Goal: Register for event/course

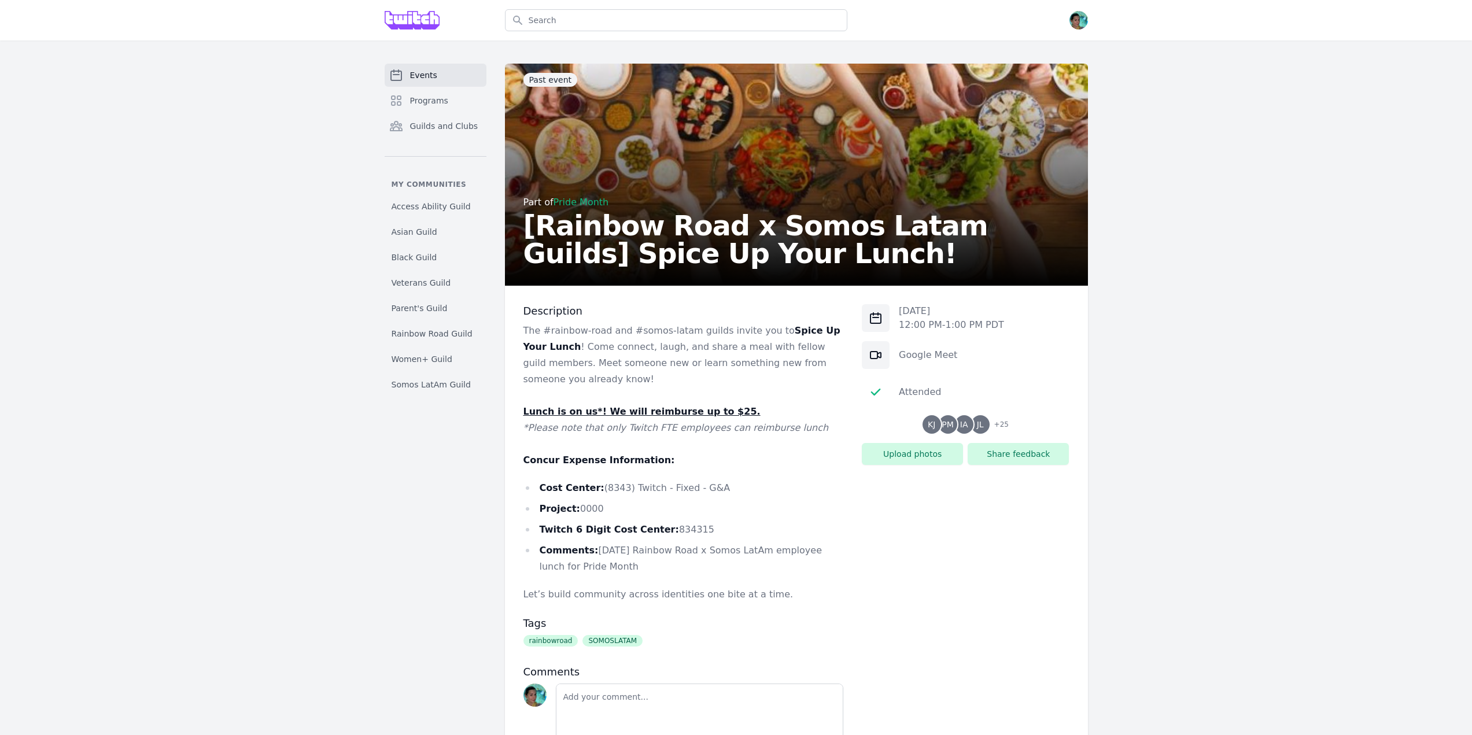
click at [433, 75] on span "Events" at bounding box center [423, 75] width 27 height 12
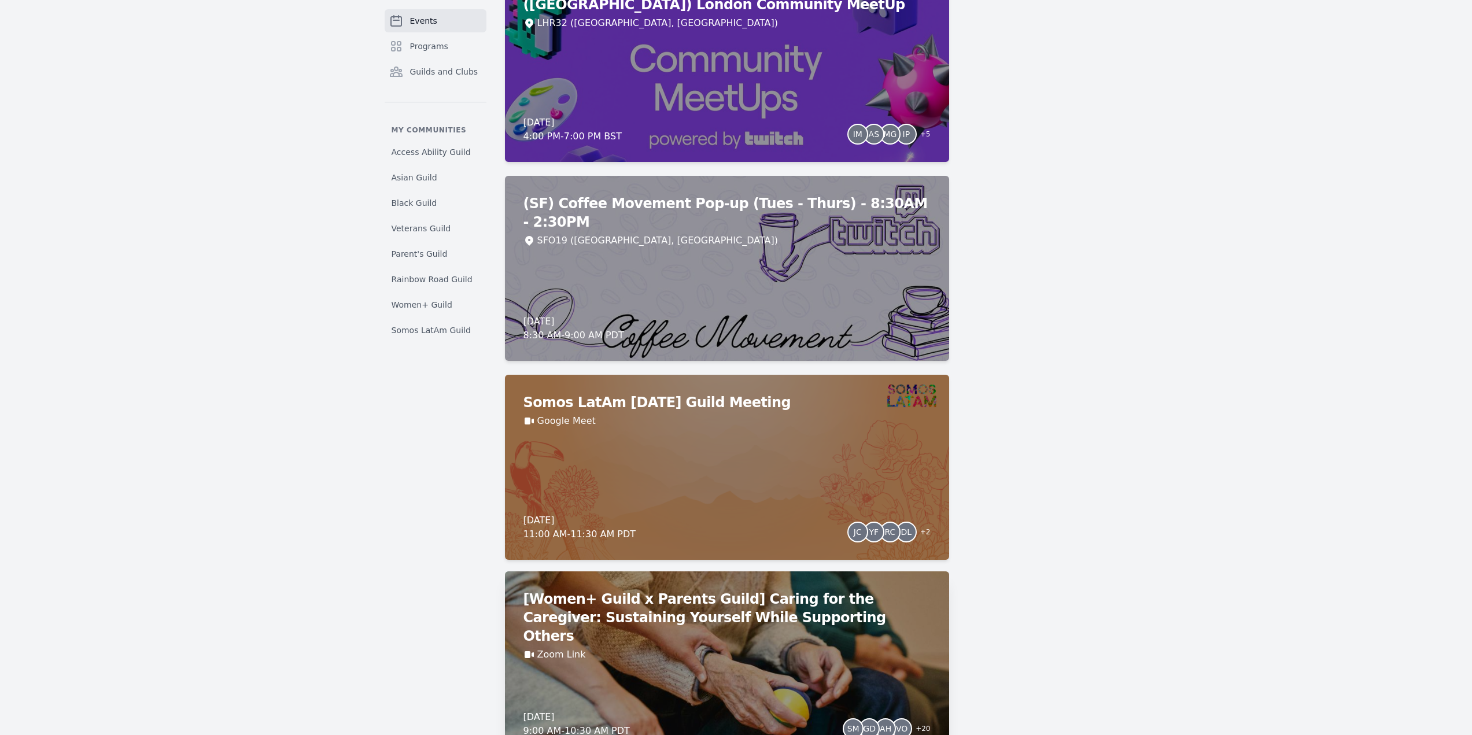
scroll to position [1389, 0]
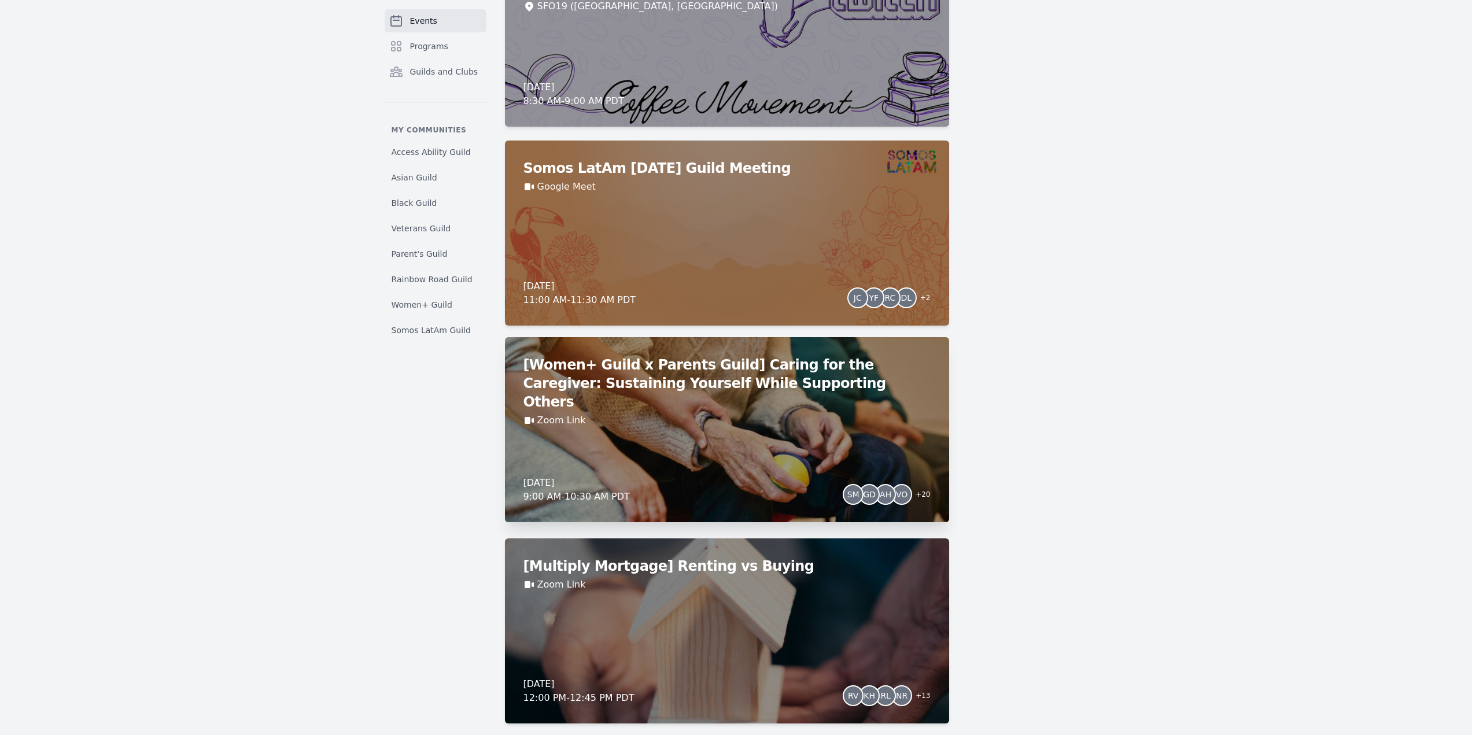
click at [699, 443] on div "[Women+ Guild x Parents Guild] Caring for the Caregiver: Sustaining Yourself Wh…" at bounding box center [727, 429] width 444 height 185
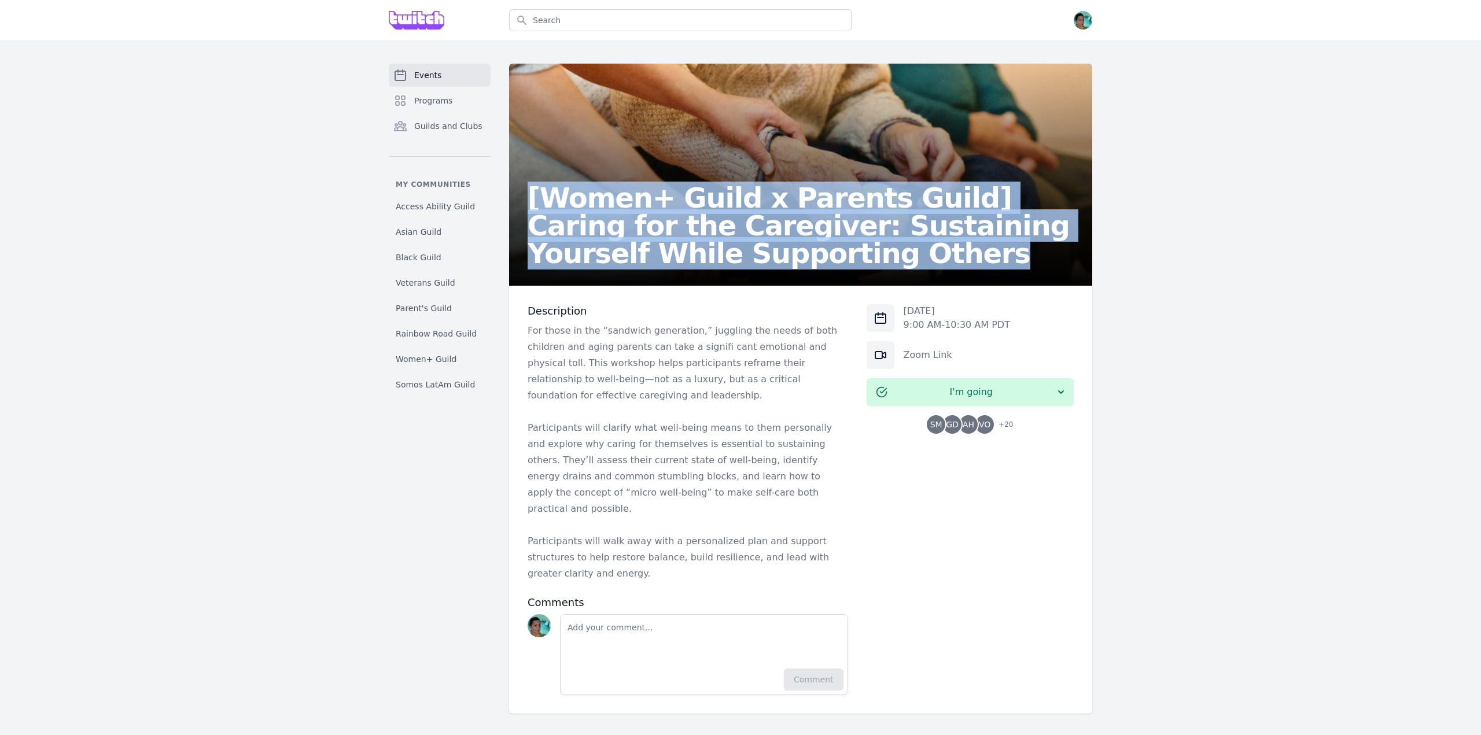
drag, startPoint x: 794, startPoint y: 254, endPoint x: 531, endPoint y: 208, distance: 267.8
click at [531, 208] on h2 "[Women+ Guild x Parents Guild] Caring for the Caregiver: Sustaining Yourself Wh…" at bounding box center [801, 225] width 546 height 83
copy h2 "[Women+ Guild x Parents Guild] Caring for the Caregiver: Sustaining Yourself Wh…"
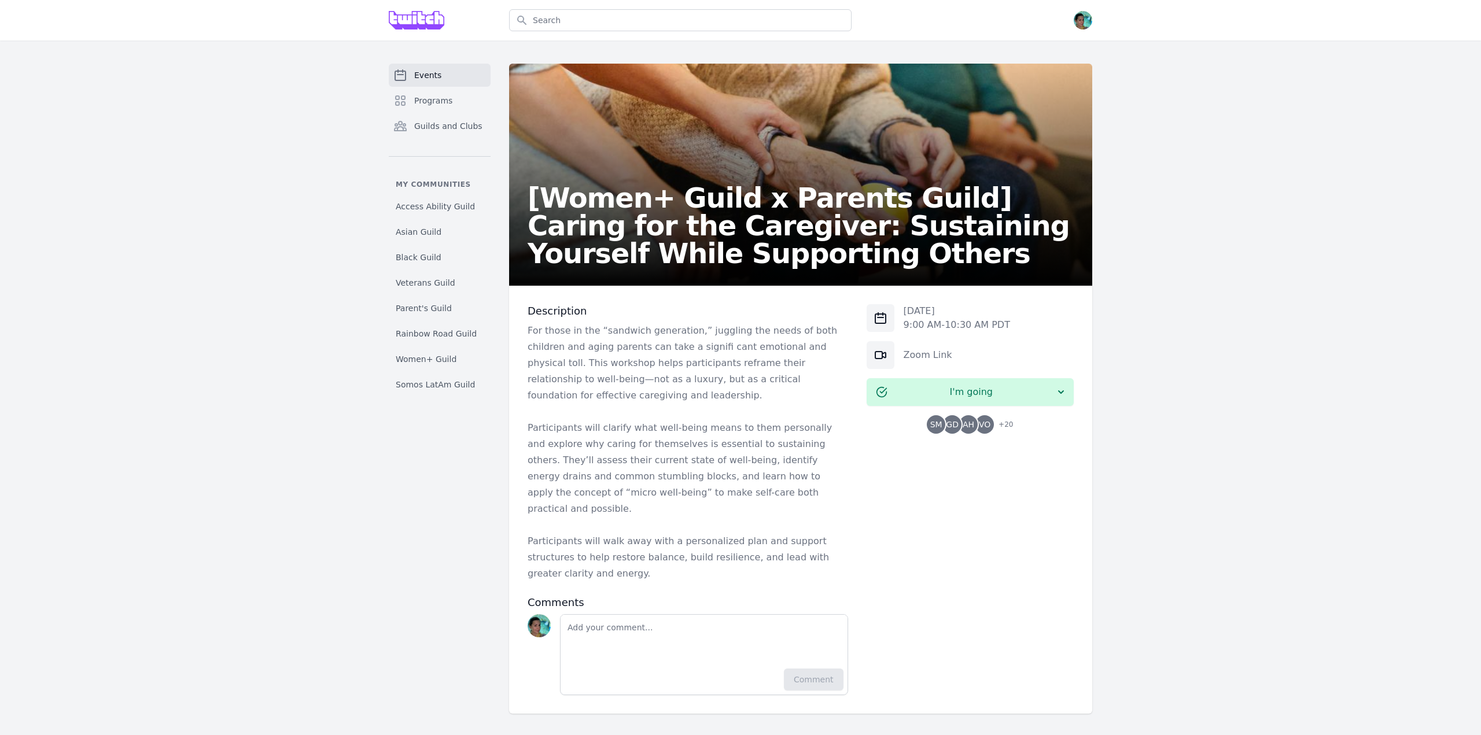
click at [723, 420] on p "Participants will clarify what well-being means to them personally and explore …" at bounding box center [688, 468] width 321 height 97
